Goal: Task Accomplishment & Management: Use online tool/utility

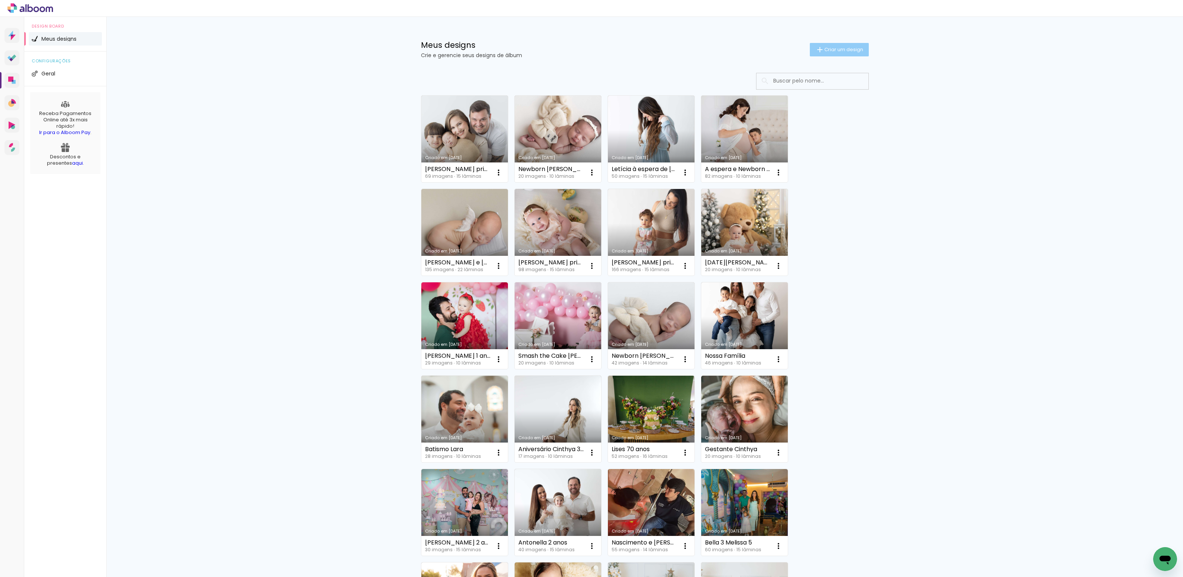
click at [825, 47] on span "Criar um design" at bounding box center [844, 49] width 39 height 5
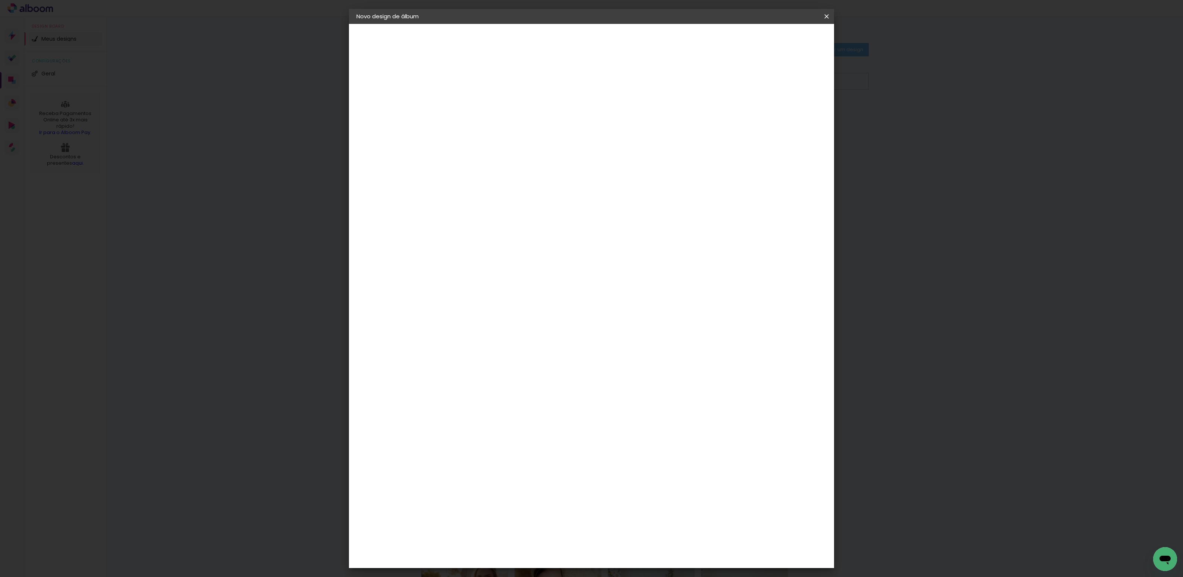
click at [479, 102] on input at bounding box center [479, 100] width 0 height 12
type input "Smash the Cake Celine"
type paper-input "Smash the Cake Celine"
click at [0, 0] on slot "Avançar" at bounding box center [0, 0] width 0 height 0
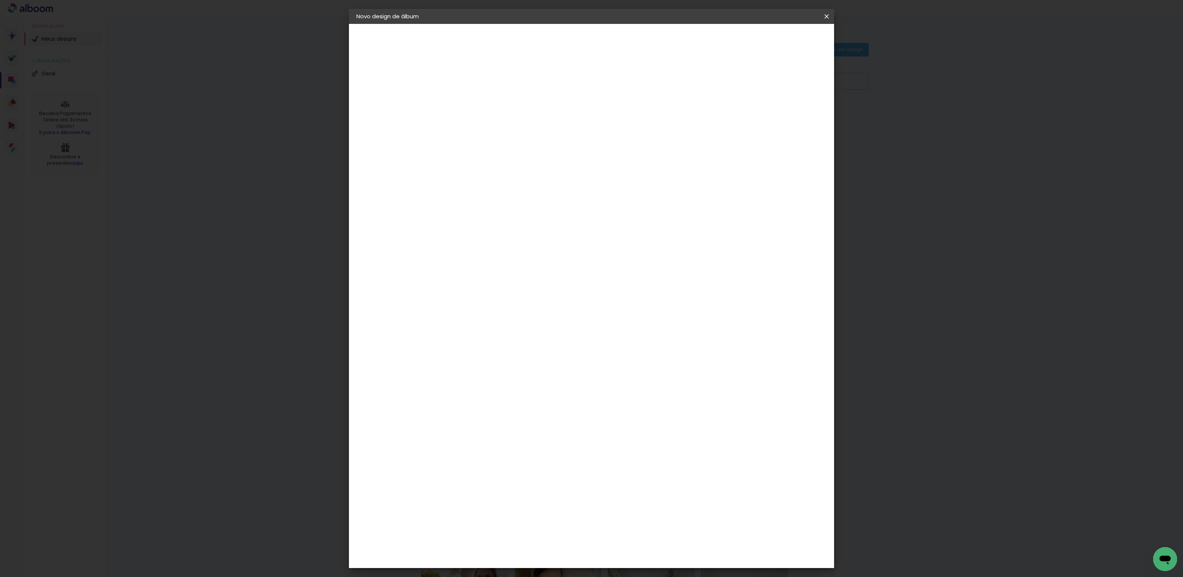
click at [517, 470] on div "DreambooksPro" at bounding box center [498, 473] width 49 height 6
click at [618, 43] on paper-button "Avançar" at bounding box center [600, 39] width 37 height 13
click at [508, 124] on input "text" at bounding box center [493, 130] width 29 height 12
click at [672, 120] on paper-item "Álbum" at bounding box center [640, 123] width 149 height 15
type input "Álbum"
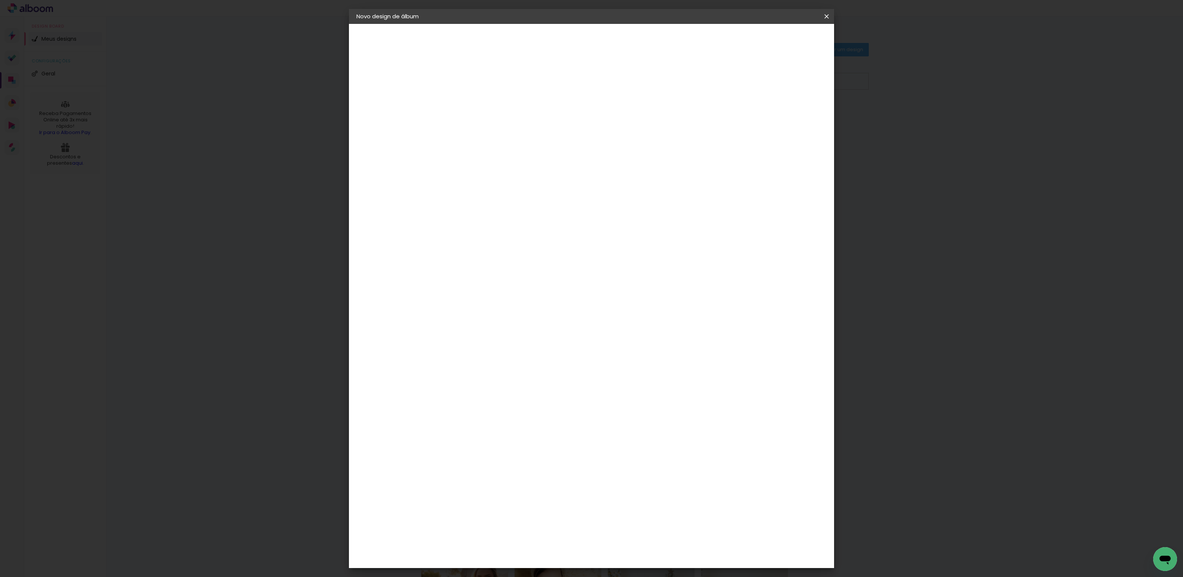
click at [557, 339] on span "25 × 25 cm" at bounding box center [543, 346] width 28 height 15
click at [581, 339] on span "25 × 50 cm" at bounding box center [569, 346] width 25 height 15
click at [0, 0] on slot "Avançar" at bounding box center [0, 0] width 0 height 0
click at [780, 37] on span "Iniciar design" at bounding box center [763, 39] width 34 height 5
